Goal: Find specific page/section: Find specific page/section

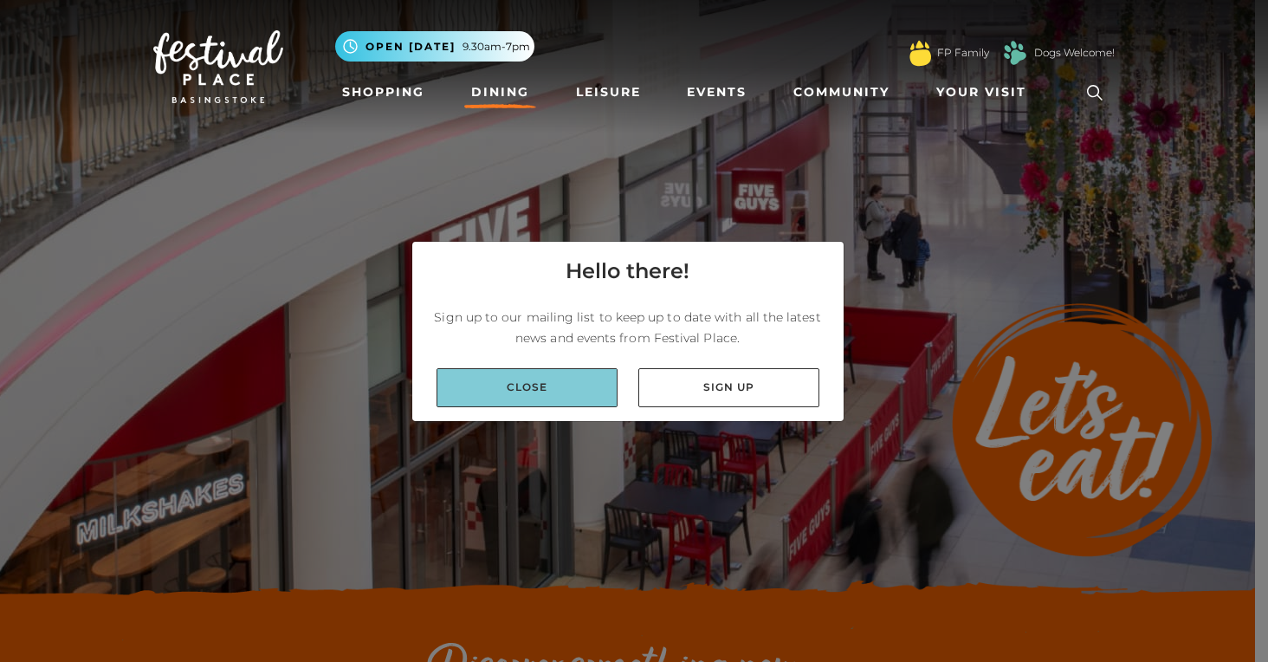
click at [568, 393] on link "Close" at bounding box center [526, 387] width 181 height 39
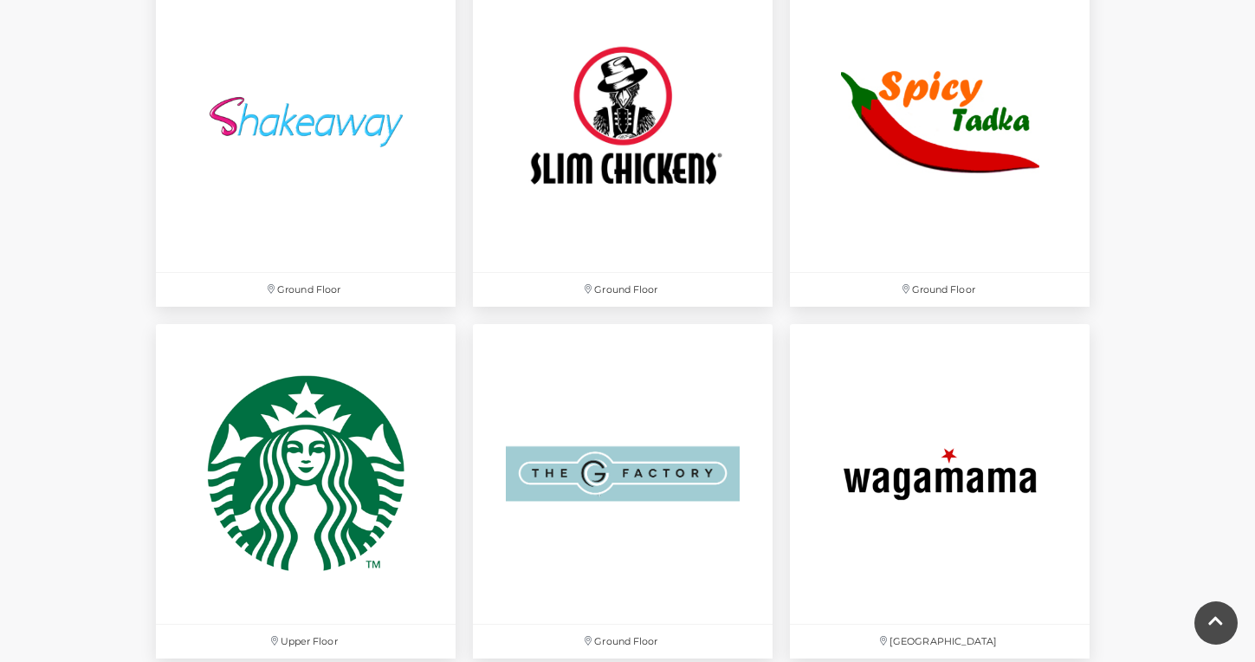
scroll to position [5050, 0]
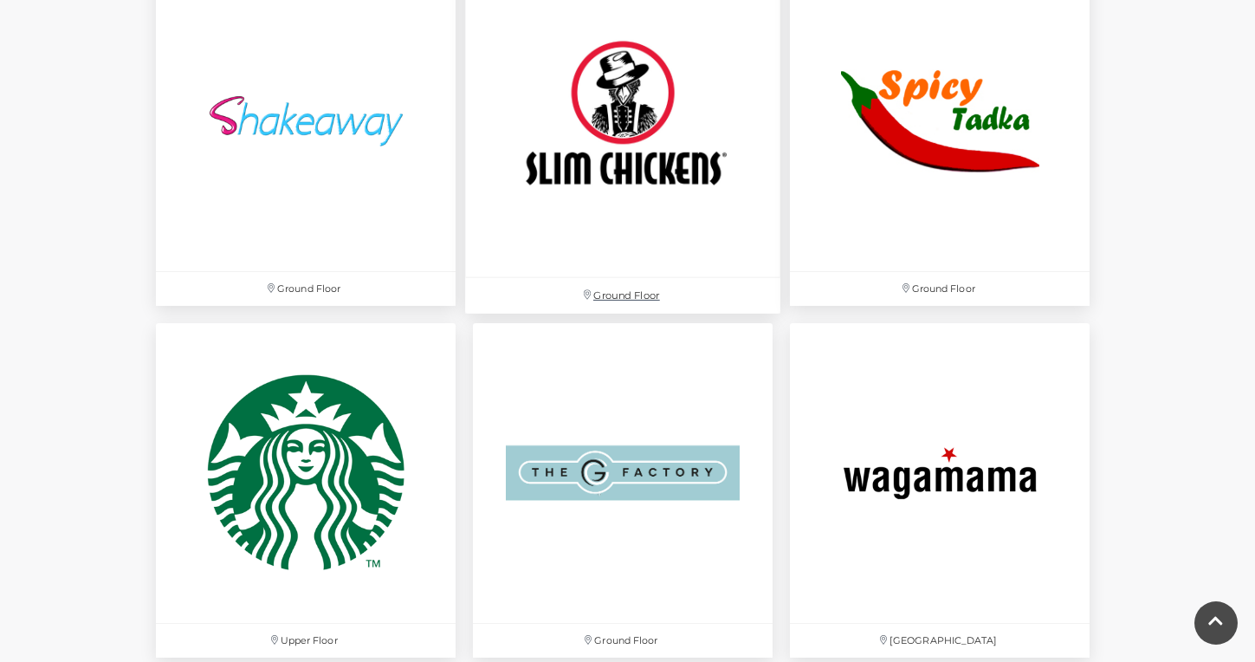
click at [609, 111] on img at bounding box center [622, 120] width 315 height 315
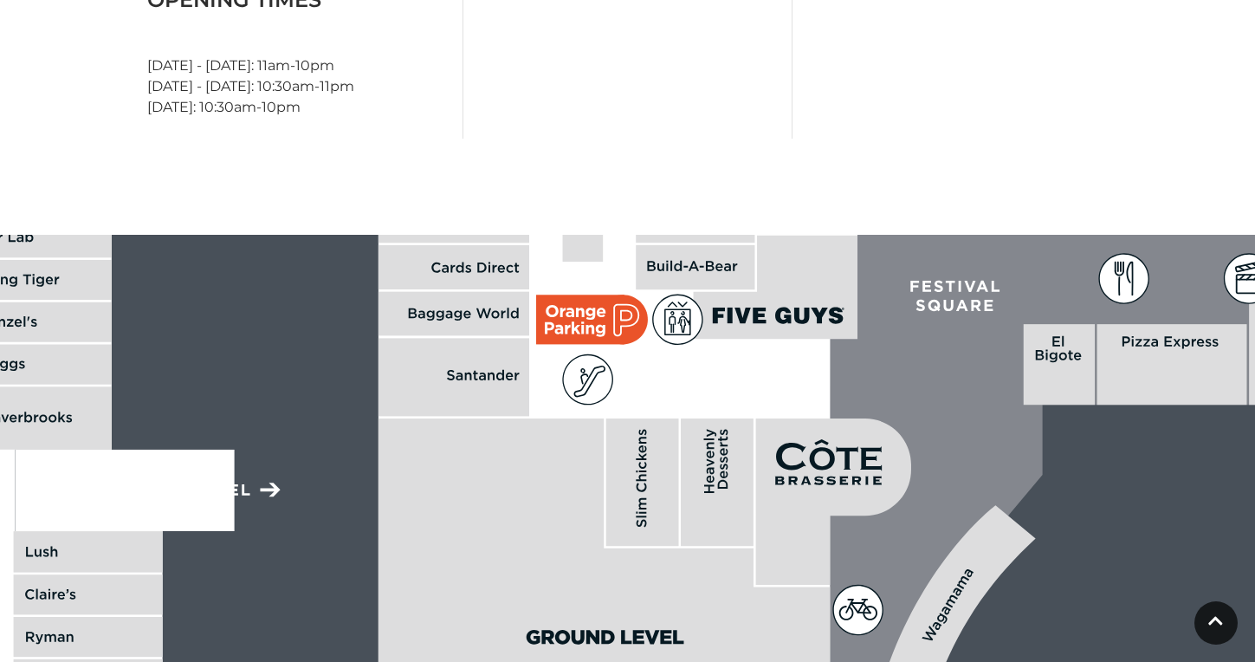
scroll to position [1041, 0]
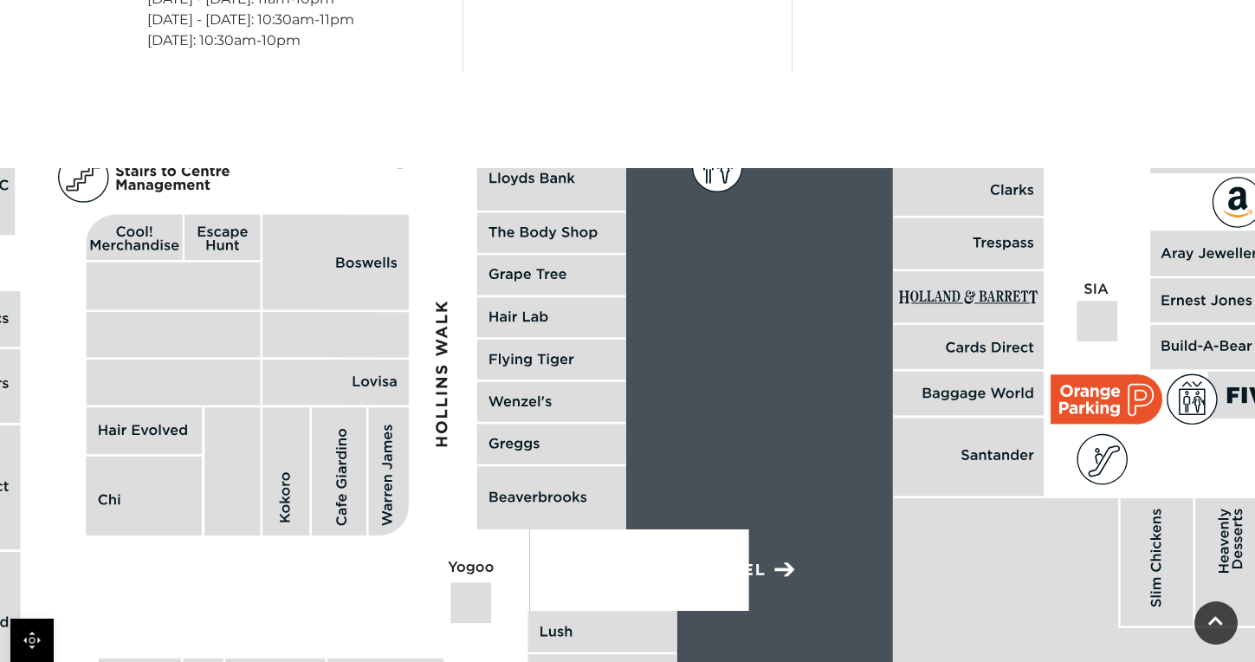
drag, startPoint x: 692, startPoint y: 281, endPoint x: 1206, endPoint y: 427, distance: 534.8
click at [1206, 427] on polygon at bounding box center [555, 220] width 1634 height 1894
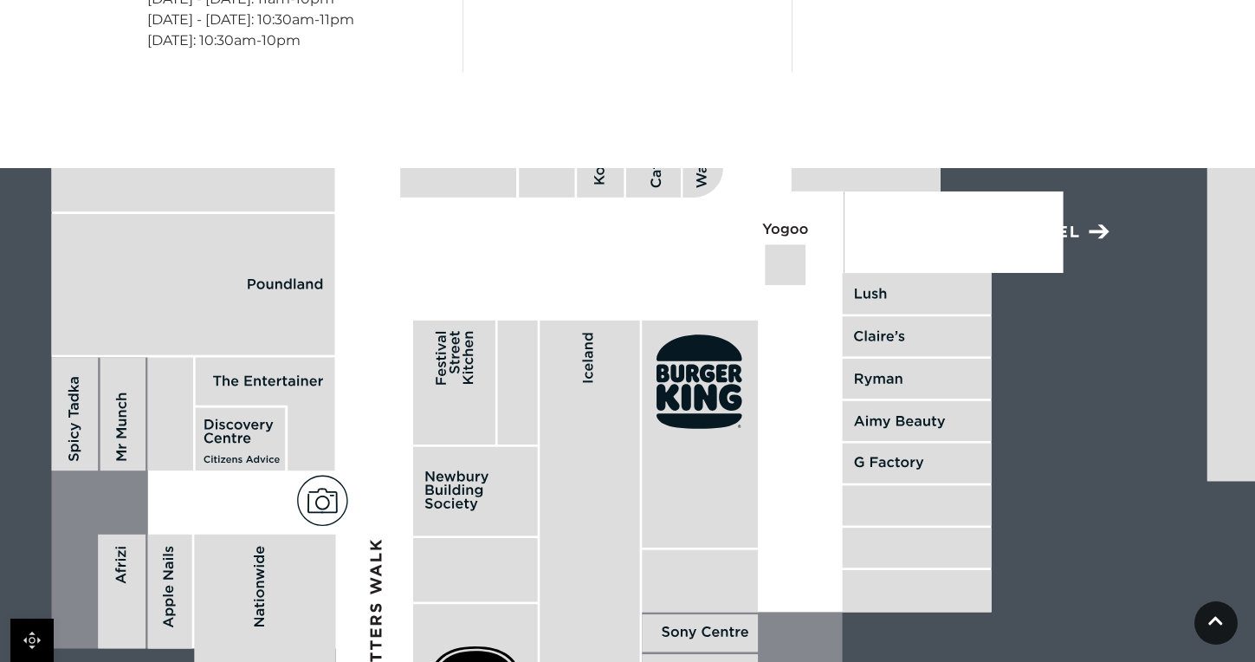
drag, startPoint x: 668, startPoint y: 520, endPoint x: 986, endPoint y: 187, distance: 461.2
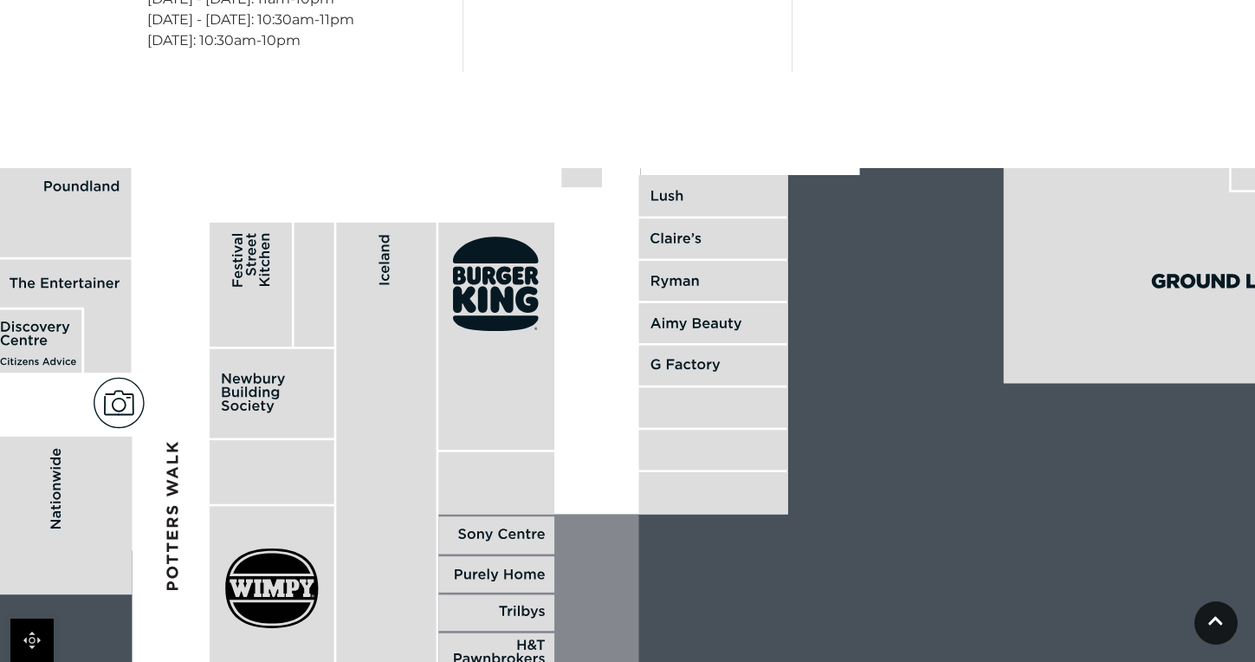
drag, startPoint x: 986, startPoint y: 187, endPoint x: 575, endPoint y: 344, distance: 440.2
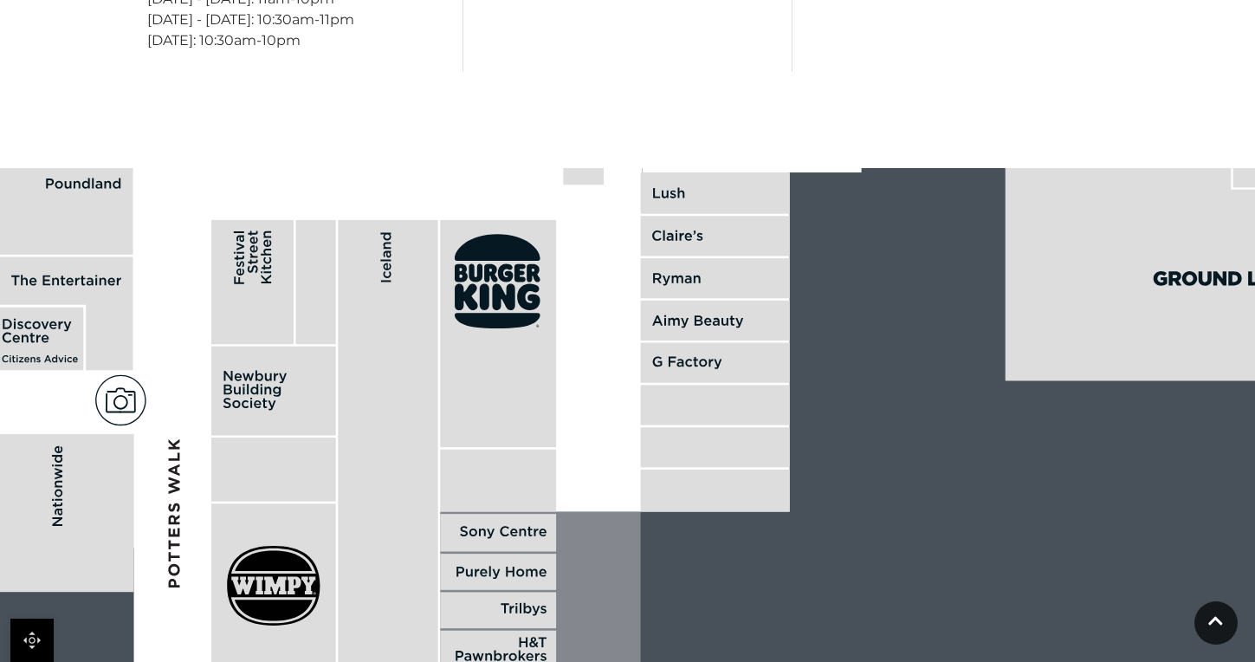
drag, startPoint x: 575, startPoint y: 344, endPoint x: 668, endPoint y: 499, distance: 180.6
click at [668, 499] on rect at bounding box center [715, 490] width 149 height 42
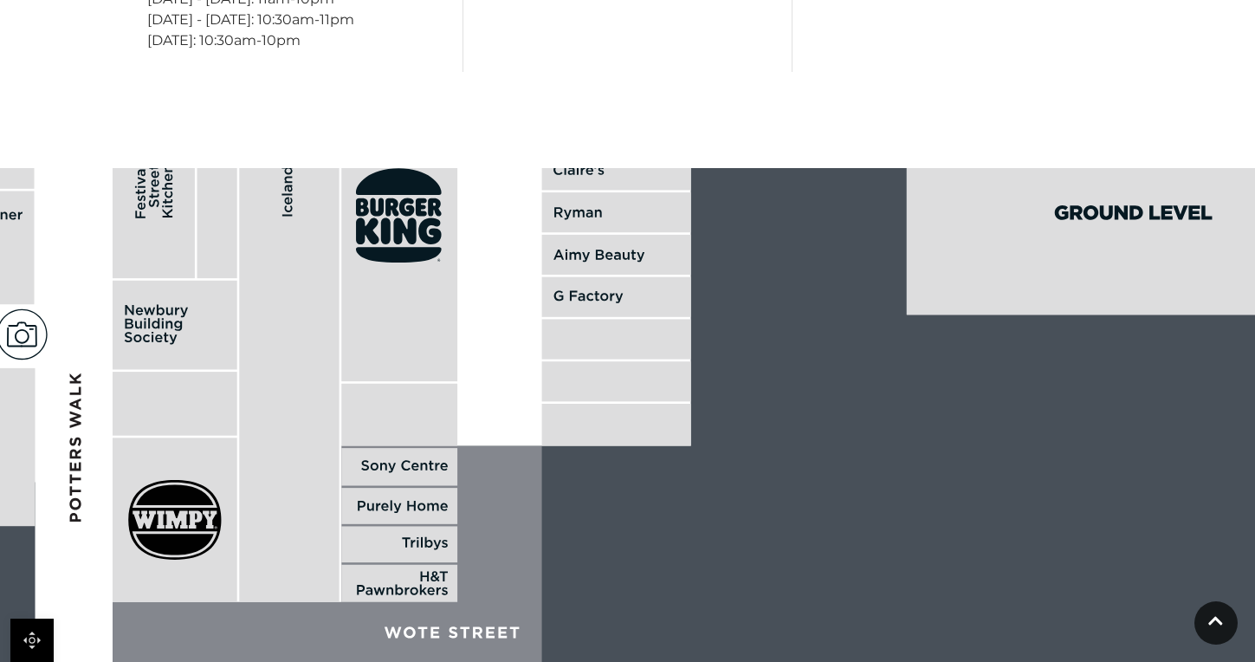
drag, startPoint x: 689, startPoint y: 382, endPoint x: 591, endPoint y: 318, distance: 117.7
click at [591, 317] on rect at bounding box center [616, 297] width 149 height 40
